Goal: Navigation & Orientation: Find specific page/section

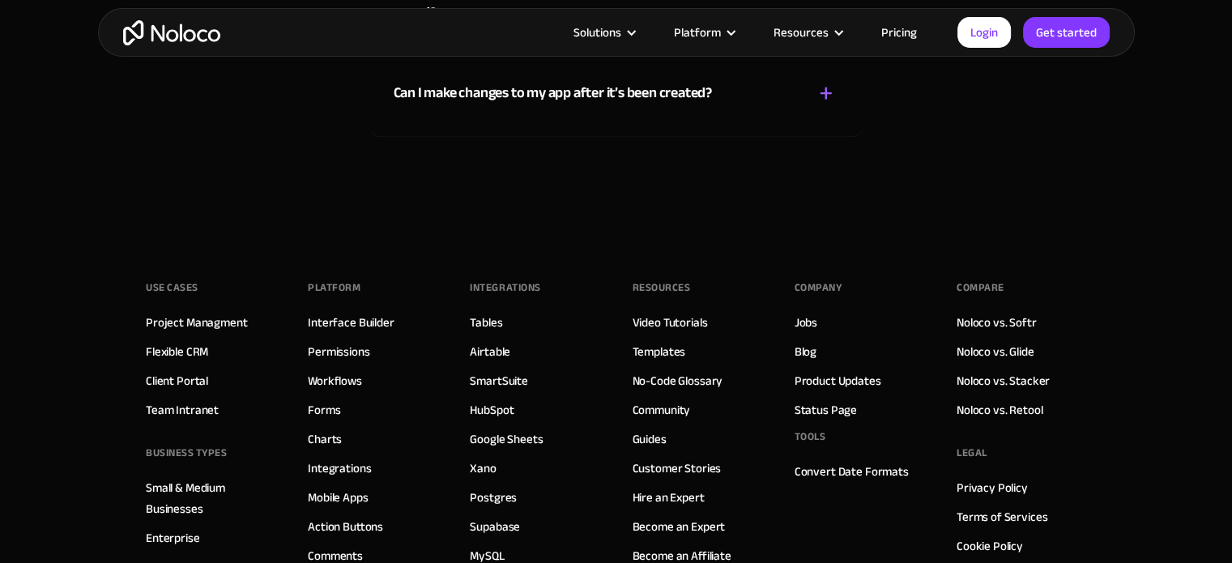
scroll to position [9435, 0]
click at [813, 315] on link "Jobs" at bounding box center [805, 321] width 23 height 21
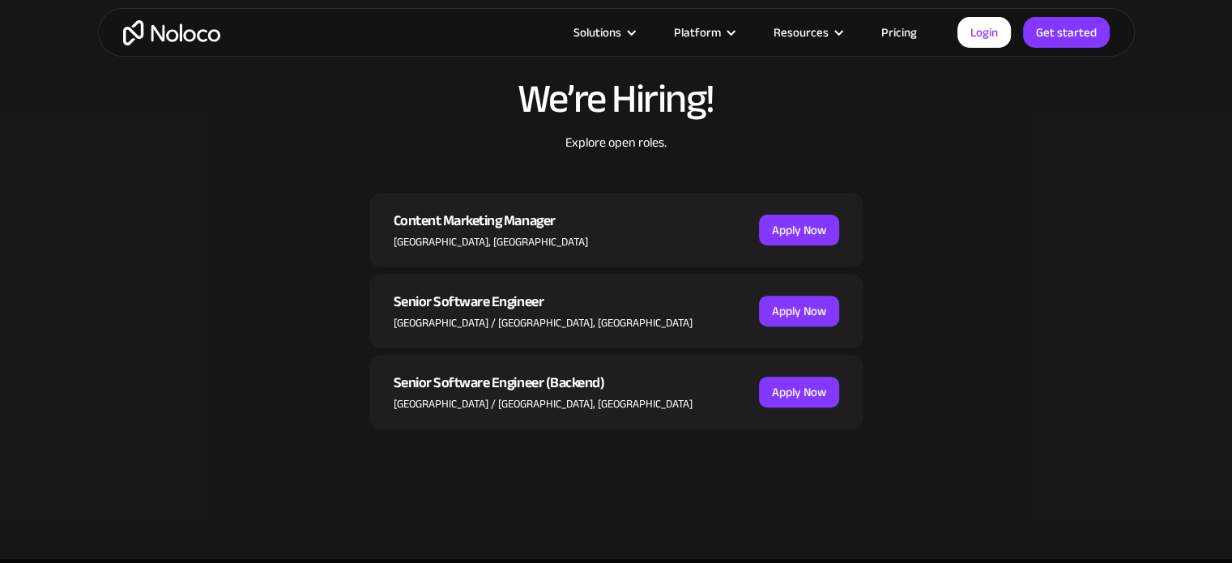
scroll to position [479, 0]
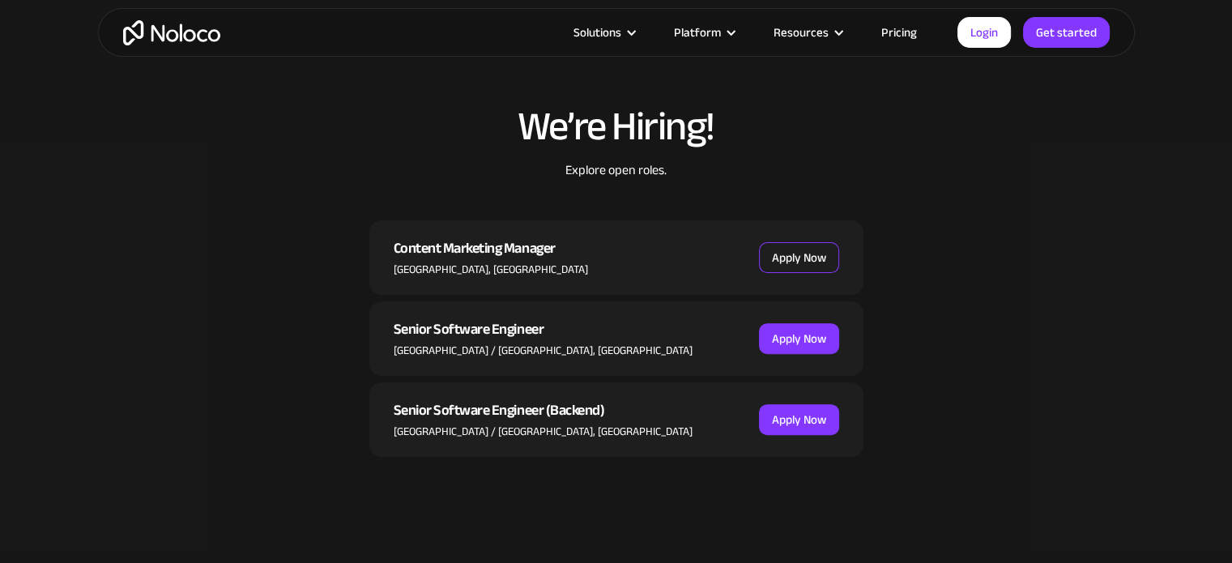
click at [787, 253] on link "Apply Now" at bounding box center [799, 257] width 80 height 31
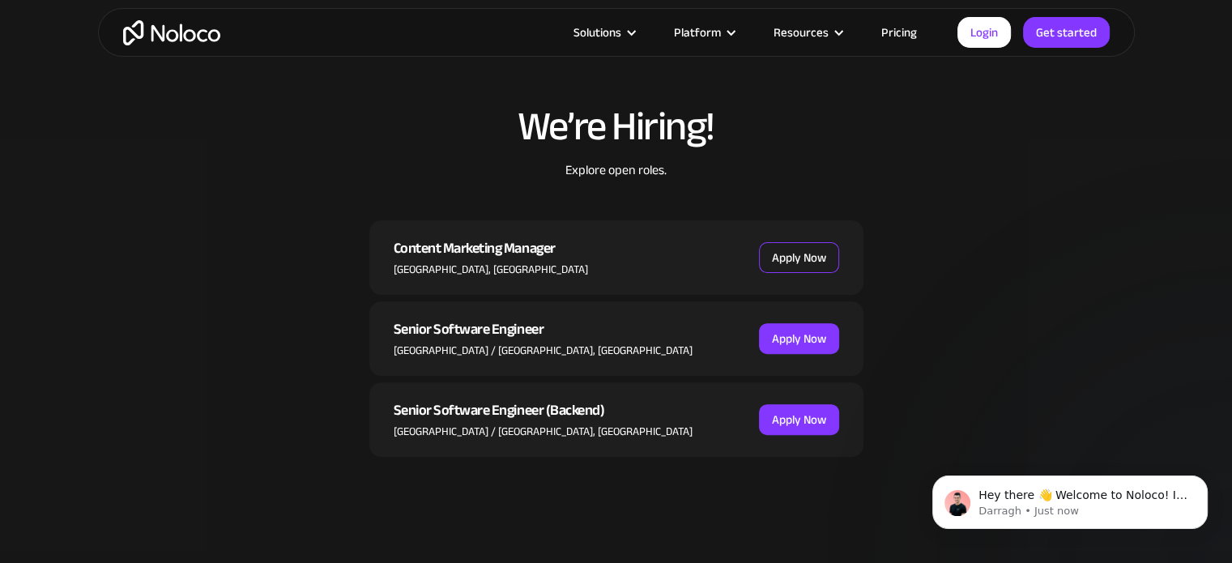
scroll to position [0, 0]
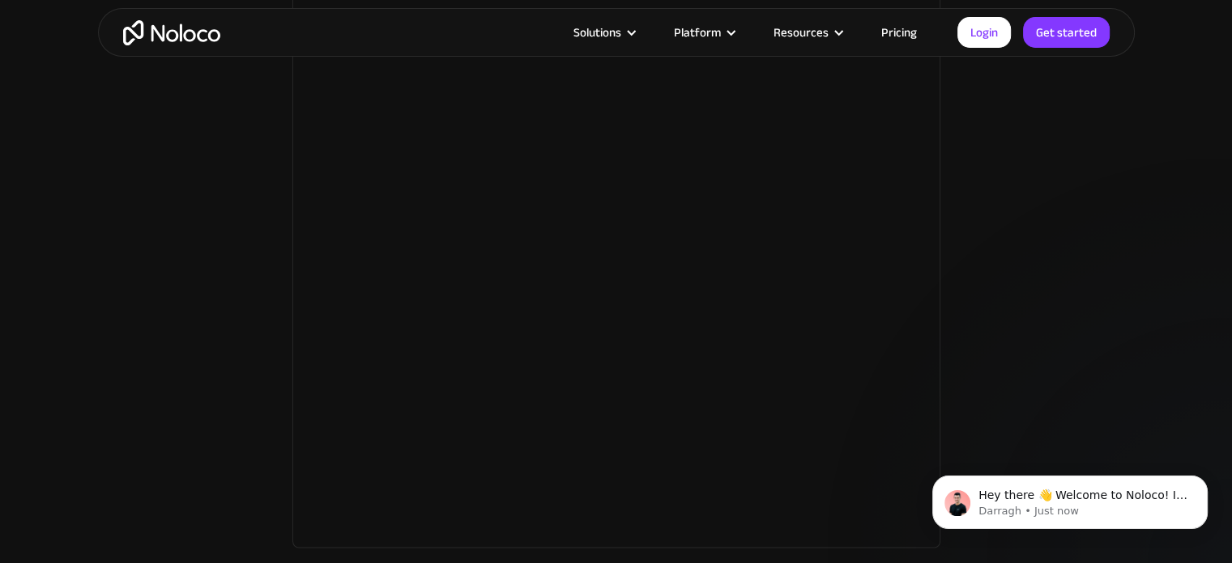
scroll to position [2896, 0]
